Goal: Information Seeking & Learning: Find specific page/section

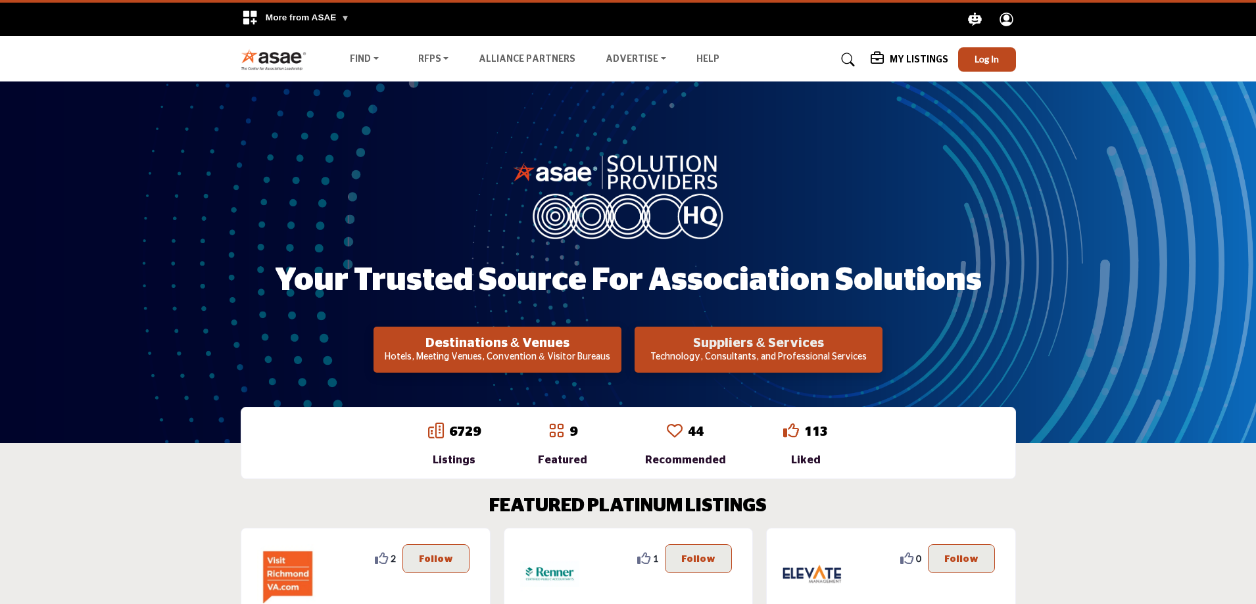
click at [617, 343] on h2 "Suppliers & Services" at bounding box center [497, 343] width 240 height 16
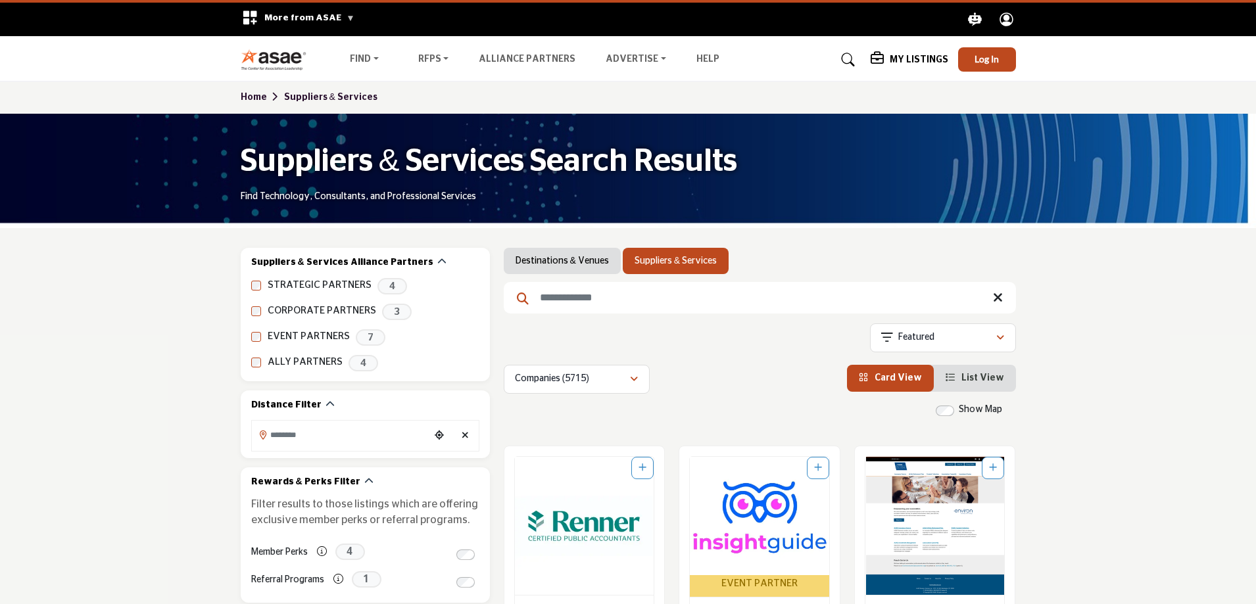
click at [547, 298] on input "Search Keyword" at bounding box center [760, 298] width 512 height 32
paste input "**********"
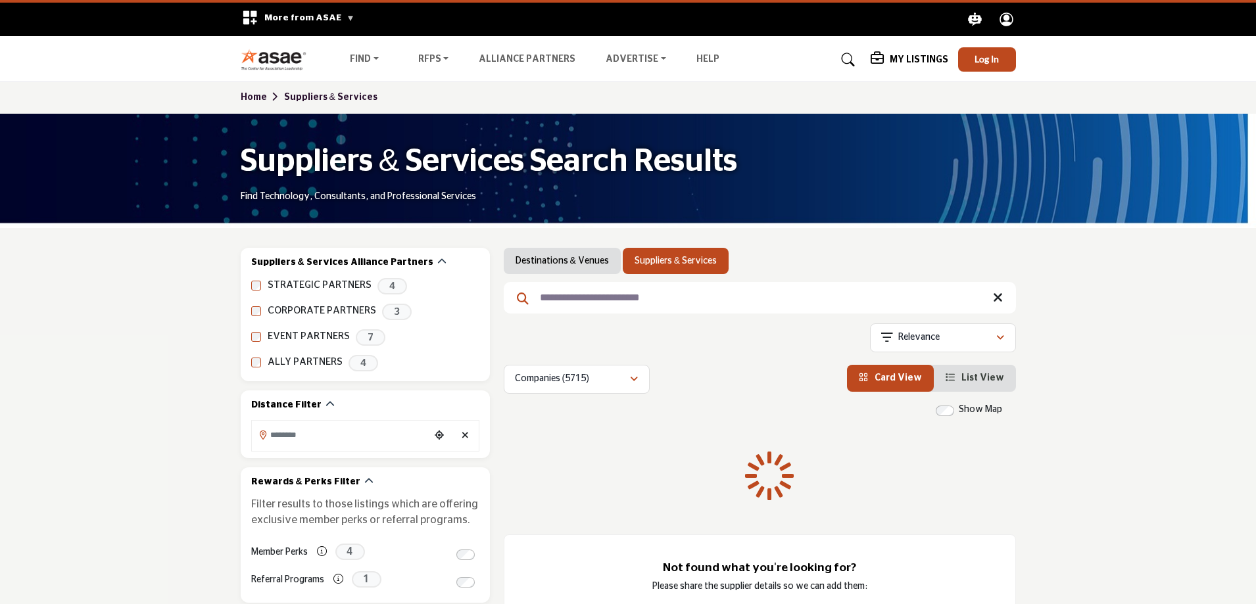
type input "**********"
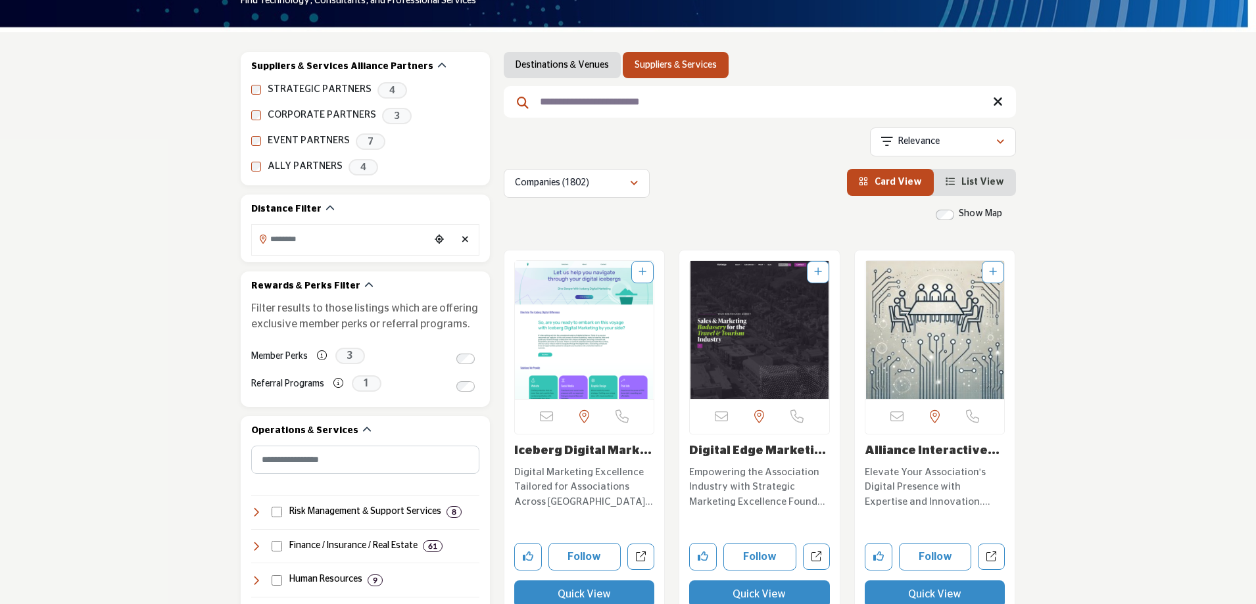
scroll to position [197, 0]
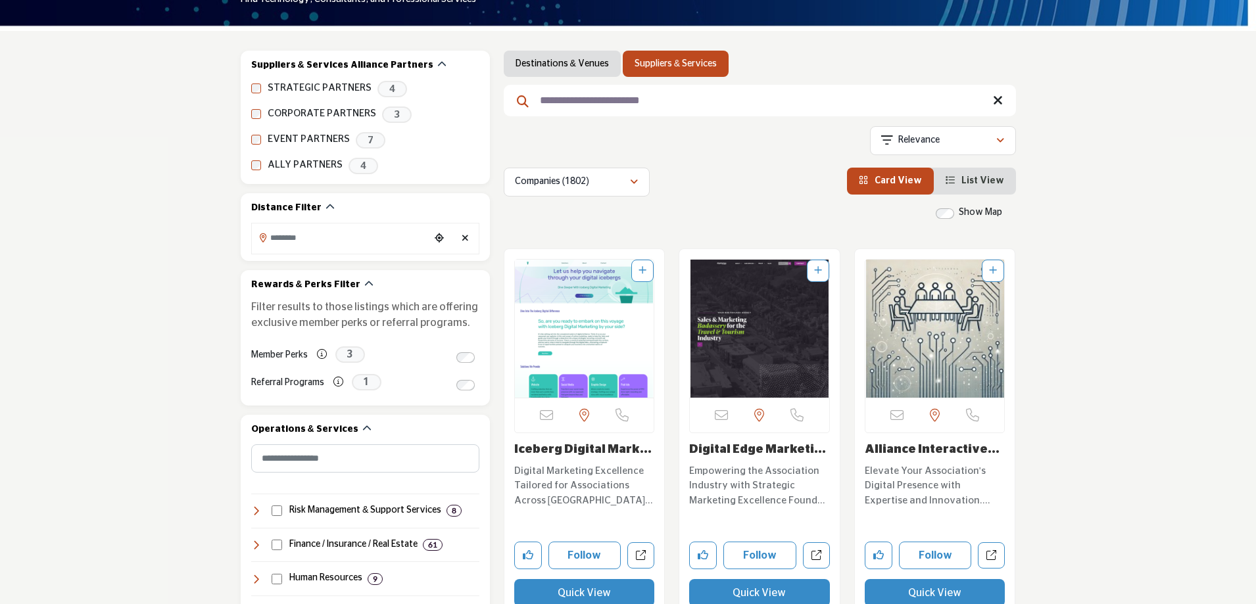
click at [633, 325] on img "Open Listing in new tab" at bounding box center [584, 329] width 139 height 138
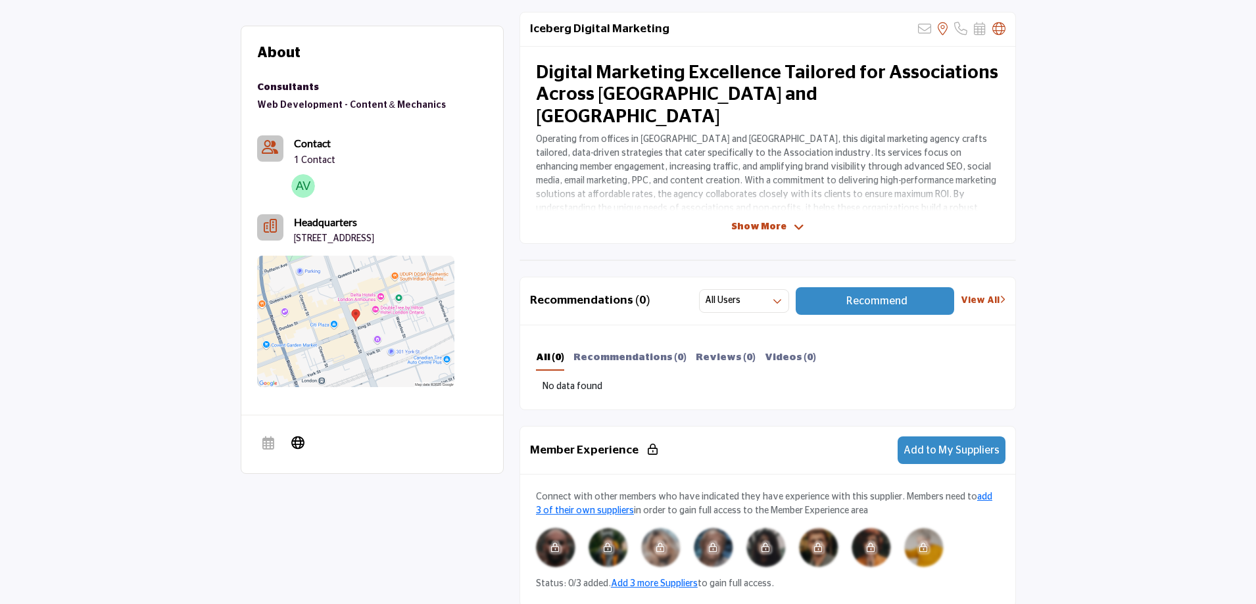
scroll to position [329, 0]
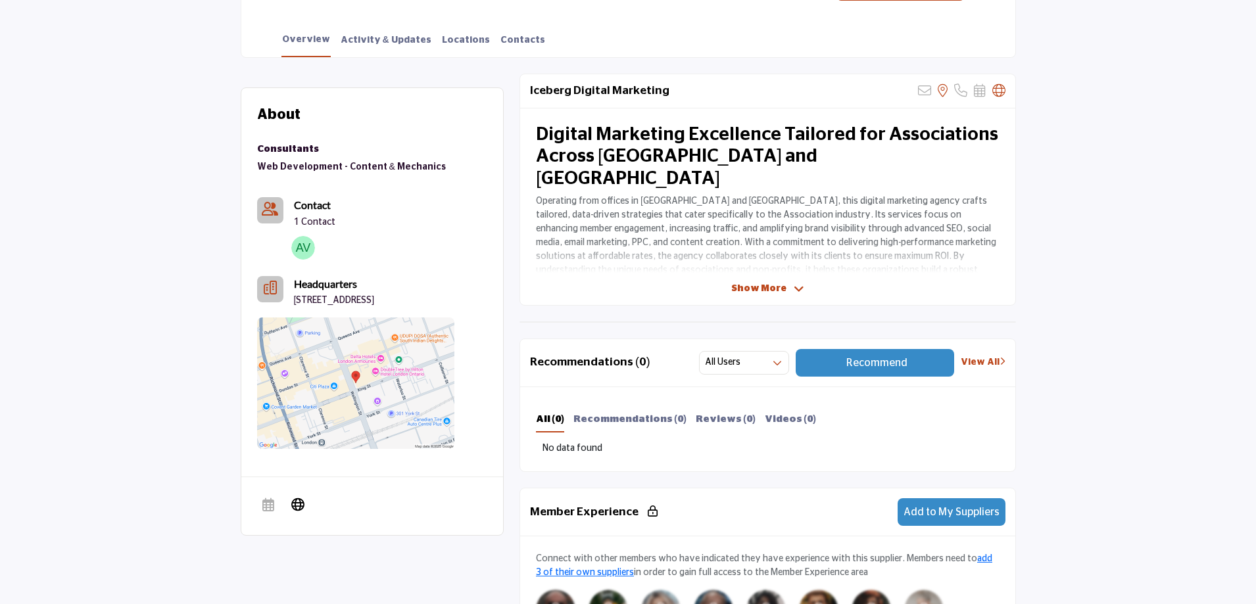
click at [784, 286] on span "Show More" at bounding box center [767, 289] width 73 height 14
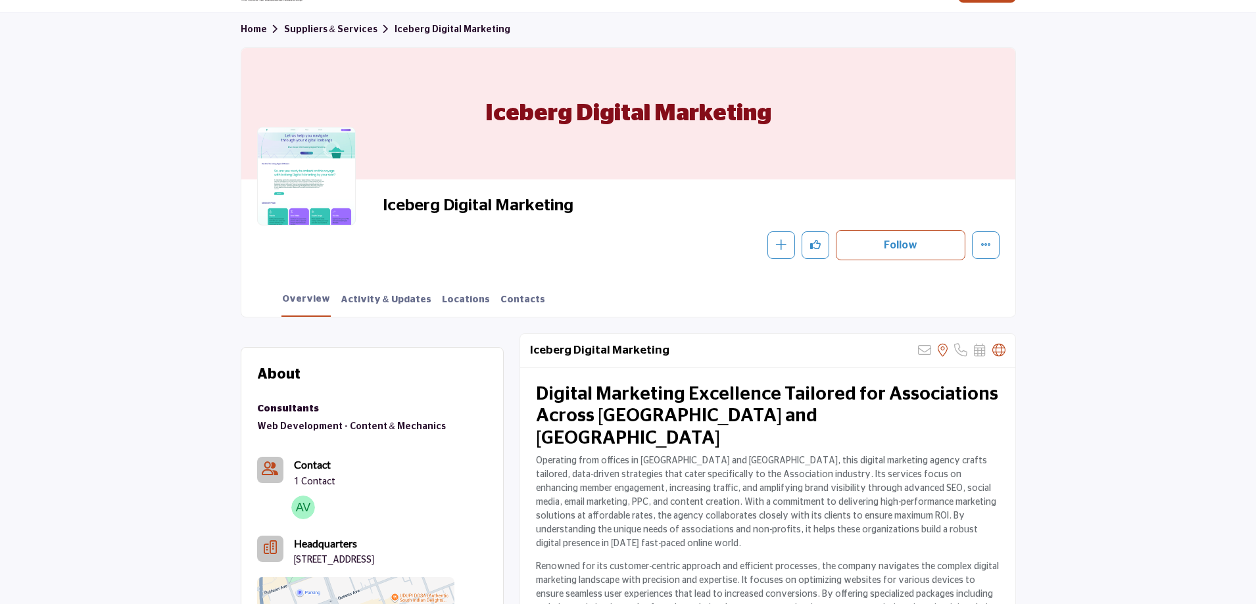
scroll to position [51, 0]
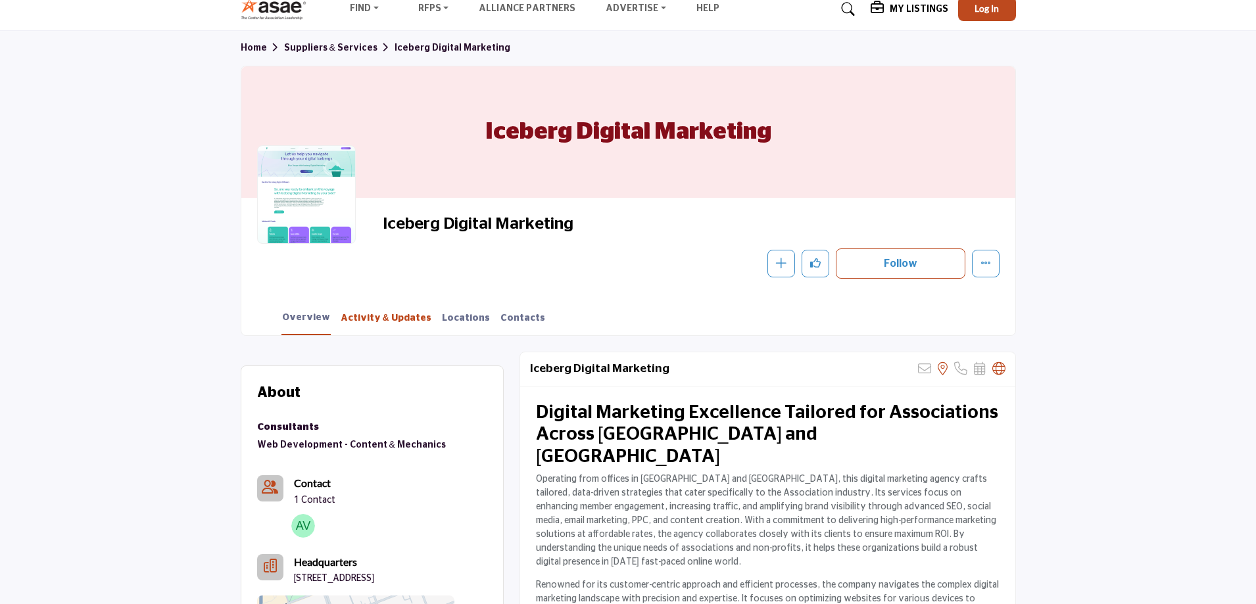
drag, startPoint x: 384, startPoint y: 314, endPoint x: 410, endPoint y: 313, distance: 25.6
click at [384, 314] on link "Activity & Updates" at bounding box center [386, 323] width 92 height 23
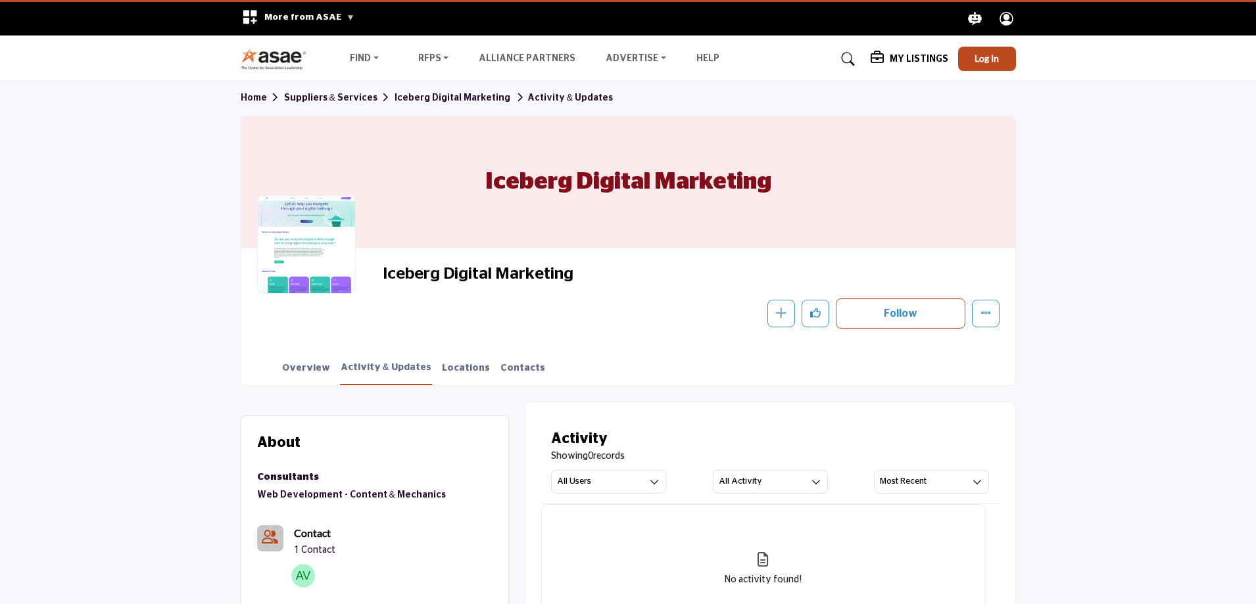
scroll to position [197, 0]
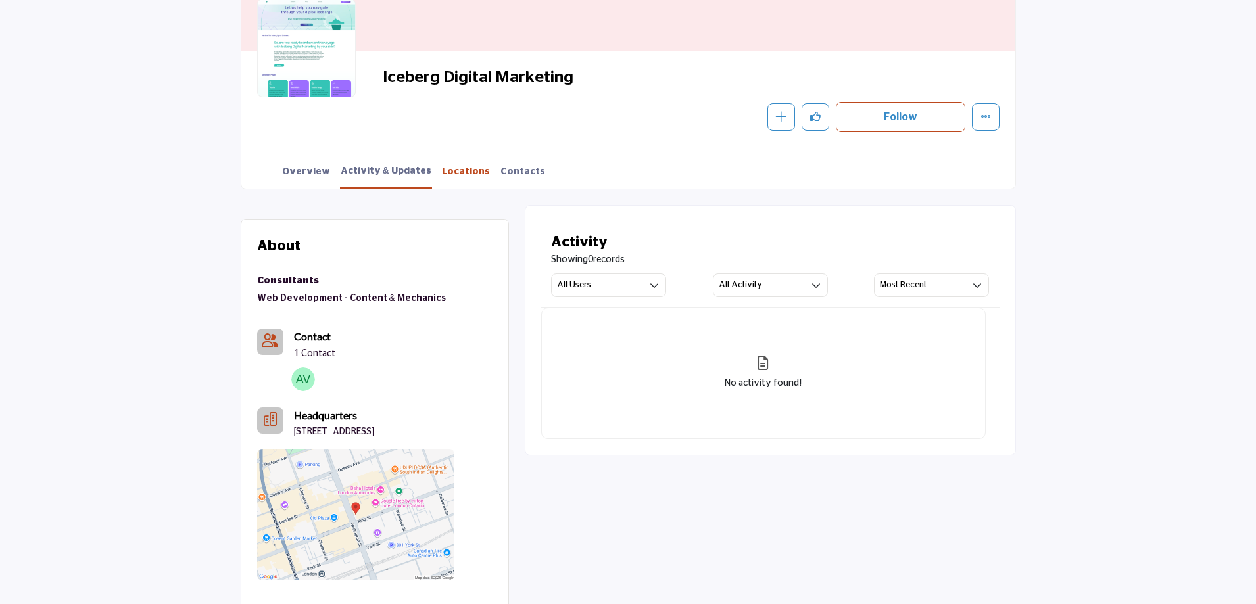
click at [446, 174] on link "Locations" at bounding box center [465, 176] width 49 height 23
click at [306, 172] on link "Overview" at bounding box center [305, 176] width 49 height 23
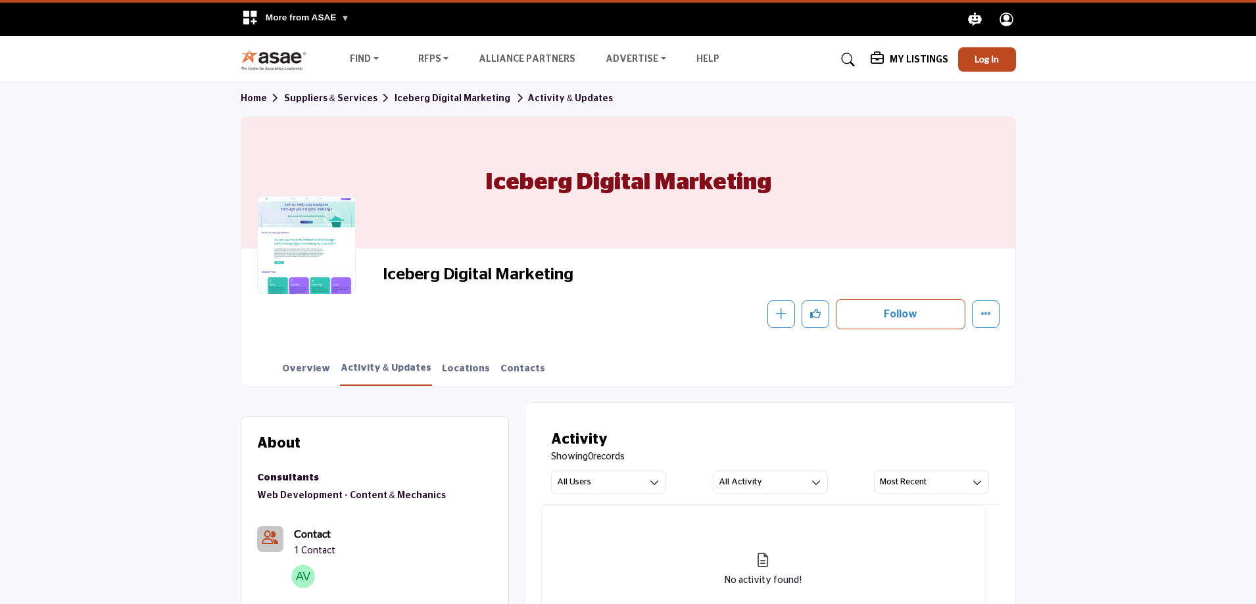
click at [847, 57] on icon at bounding box center [847, 59] width 13 height 13
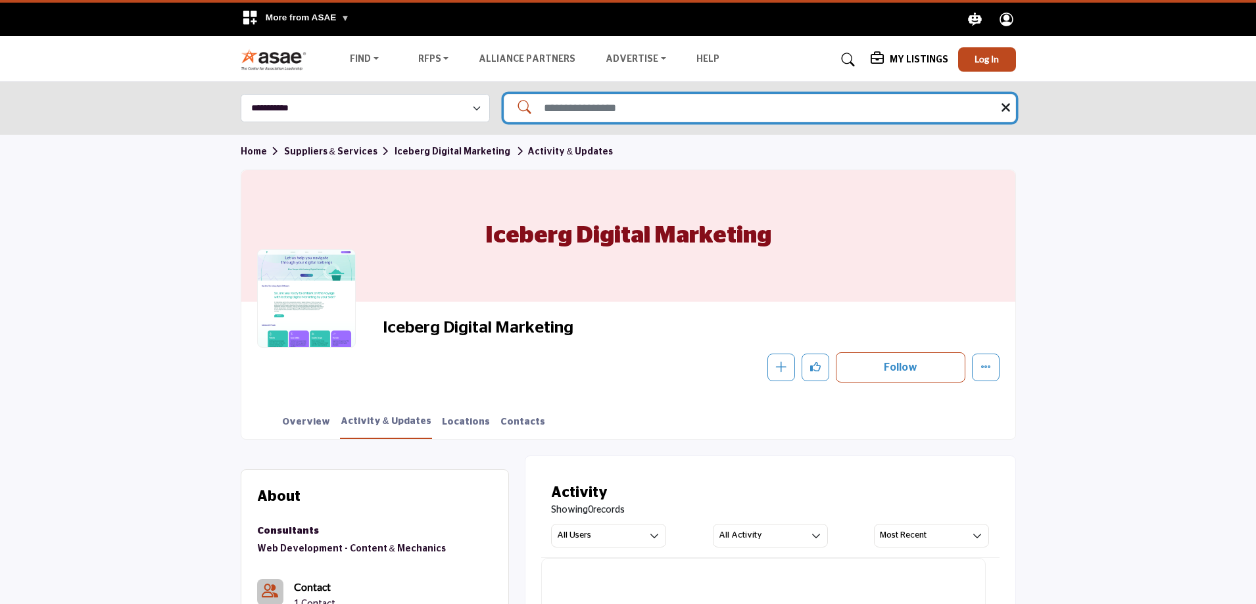
click at [757, 103] on input "Search Solutions" at bounding box center [760, 108] width 512 height 28
paste input "*******"
type input "*******"
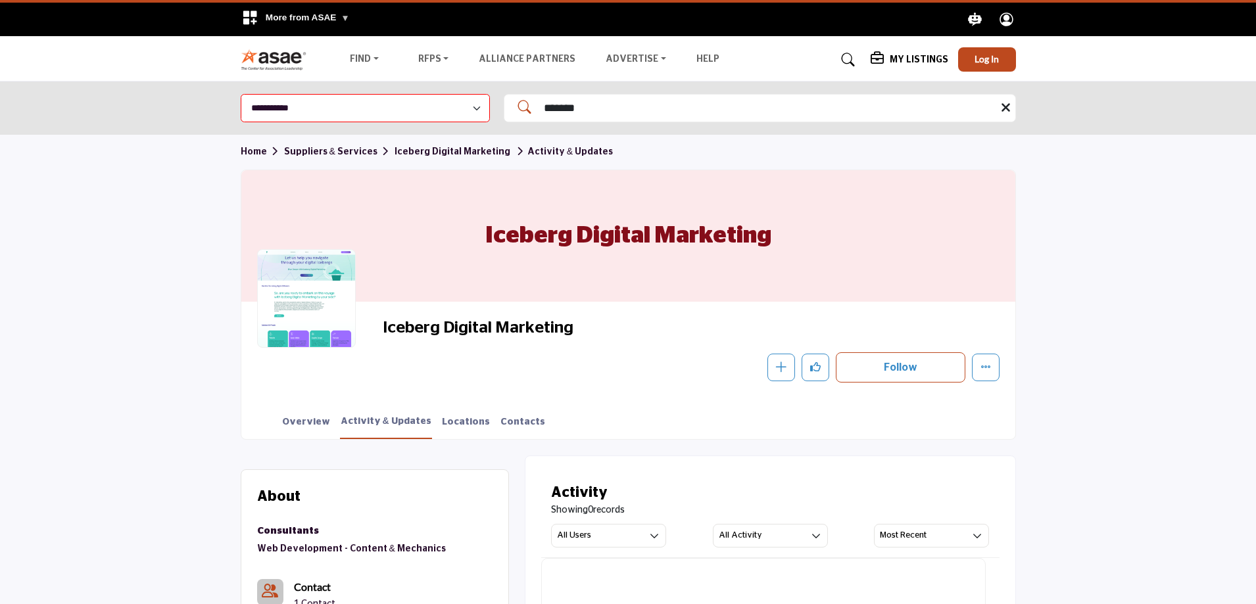
click at [283, 53] on img at bounding box center [277, 60] width 73 height 22
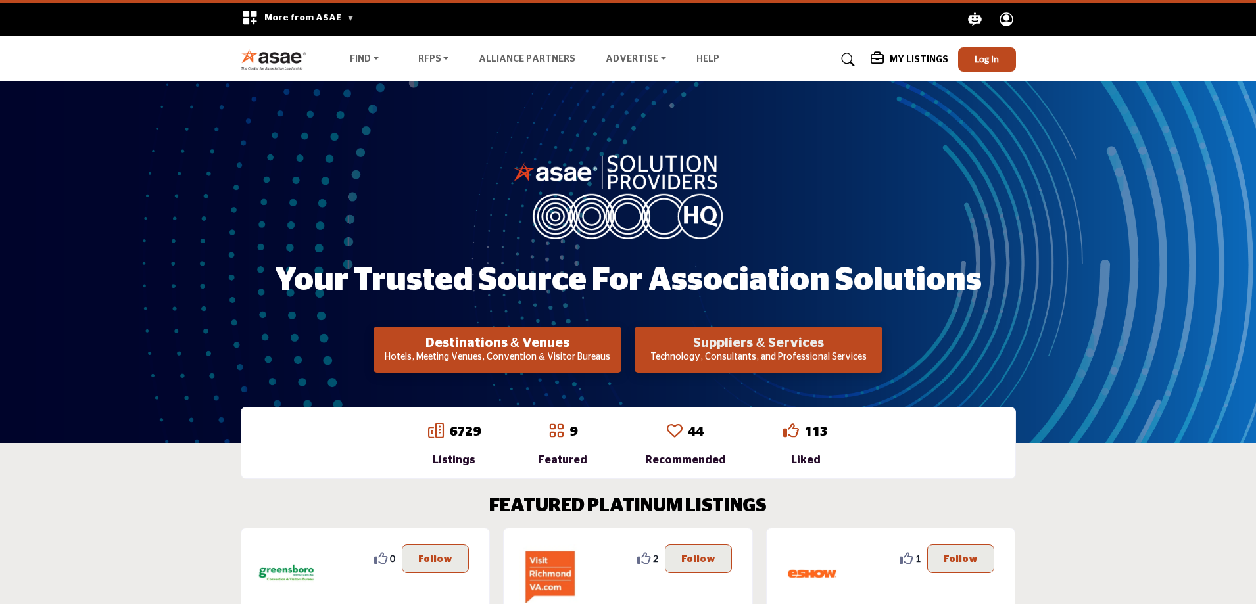
click at [617, 350] on h2 "Suppliers & Services" at bounding box center [497, 343] width 240 height 16
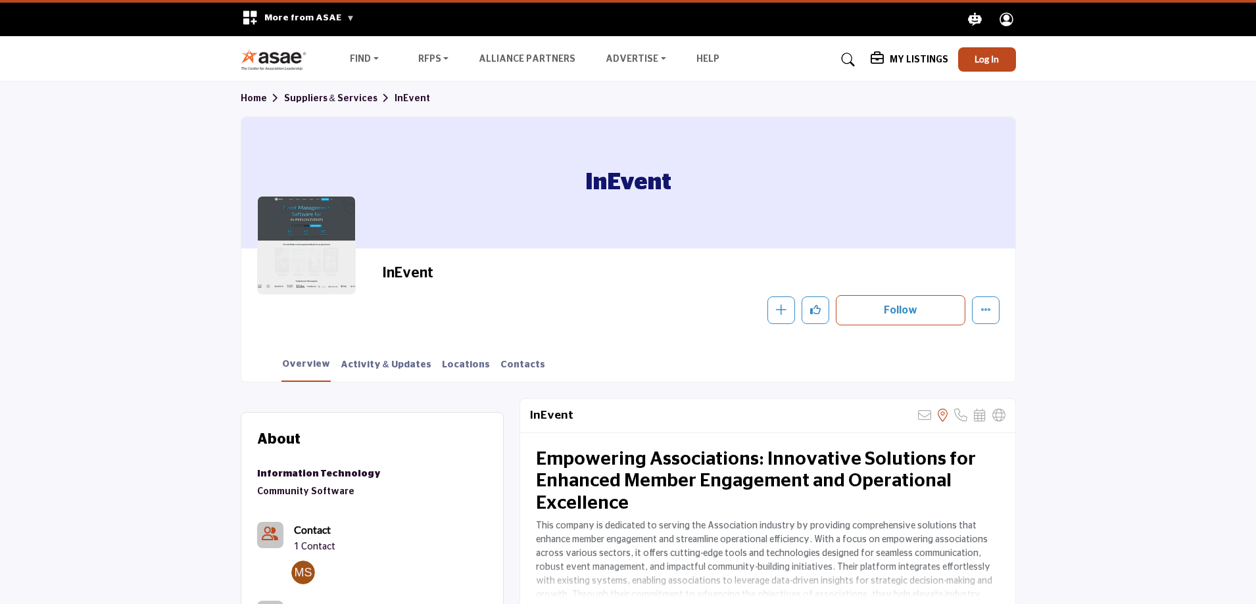
click at [327, 220] on div at bounding box center [306, 245] width 99 height 99
